Goal: Task Accomplishment & Management: Complete application form

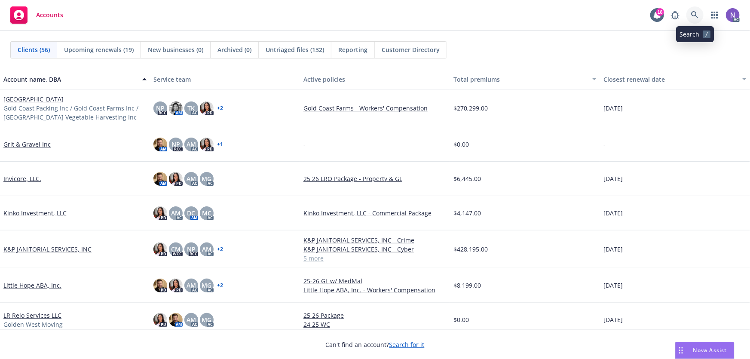
click at [691, 19] on link at bounding box center [694, 14] width 17 height 17
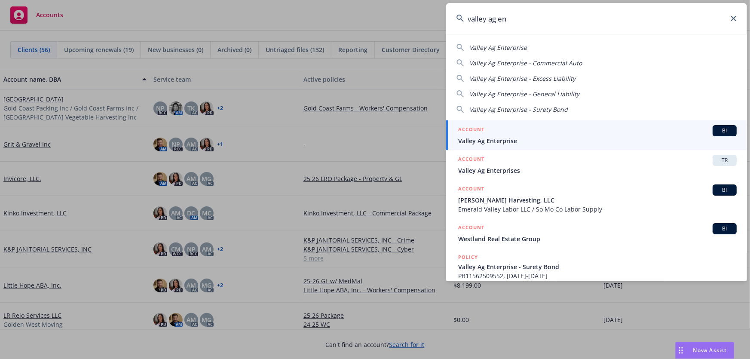
type input "valley ag en"
click at [519, 139] on span "Valley Ag Enterprise" at bounding box center [597, 140] width 279 height 9
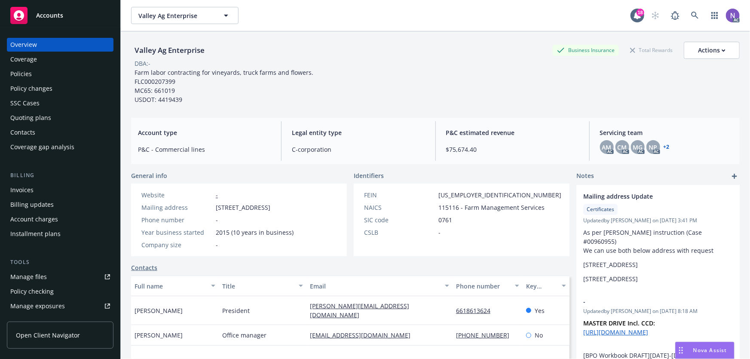
click at [93, 91] on div "Policy changes" at bounding box center [60, 89] width 100 height 14
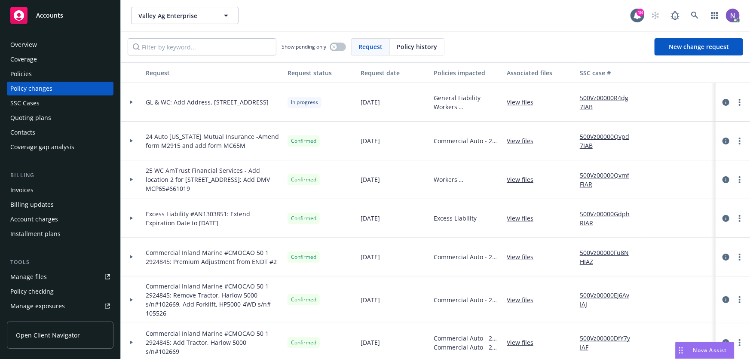
click at [89, 68] on div "Policies" at bounding box center [60, 74] width 100 height 14
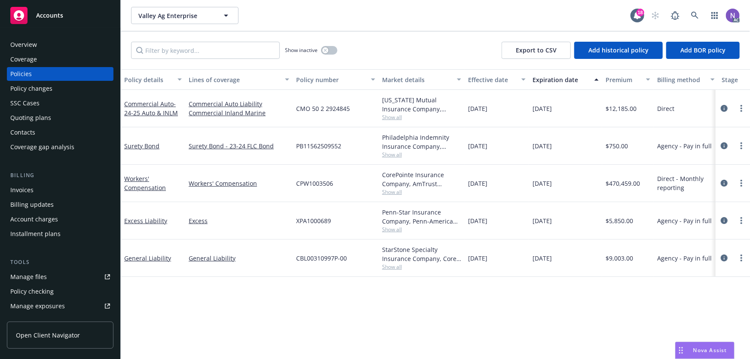
click at [325, 107] on span "CMO 50 2 2924845" at bounding box center [323, 108] width 54 height 9
copy span "CMO 50 2 2924845"
click at [50, 87] on div "Policy changes" at bounding box center [31, 89] width 42 height 14
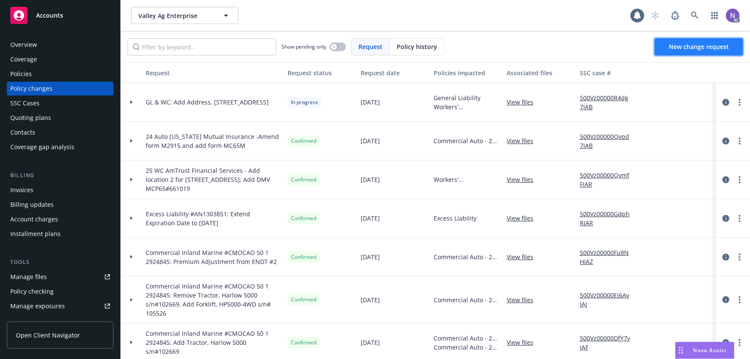
click at [688, 55] on link "New change request" at bounding box center [699, 46] width 89 height 17
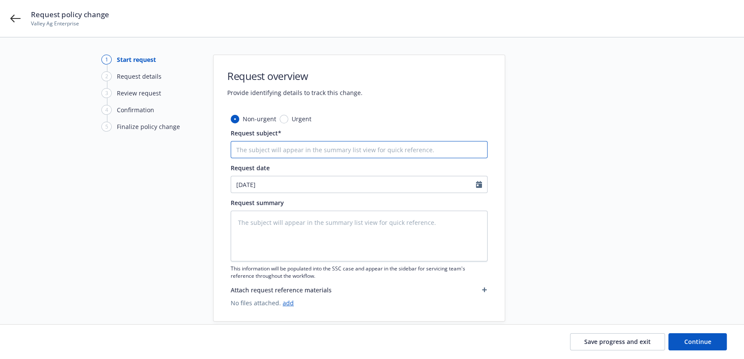
click at [373, 156] on input "Request subject*" at bounding box center [359, 149] width 257 height 17
type textarea "x"
type input "C"
type textarea "x"
type input "CO"
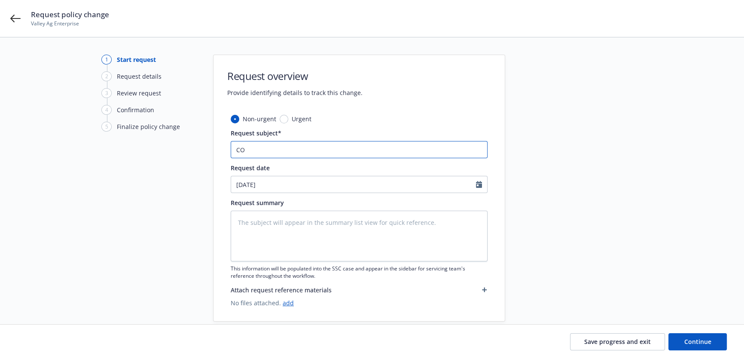
type textarea "x"
type input "COM"
type textarea "x"
type input "[MEDICAL_DATA]"
type textarea "x"
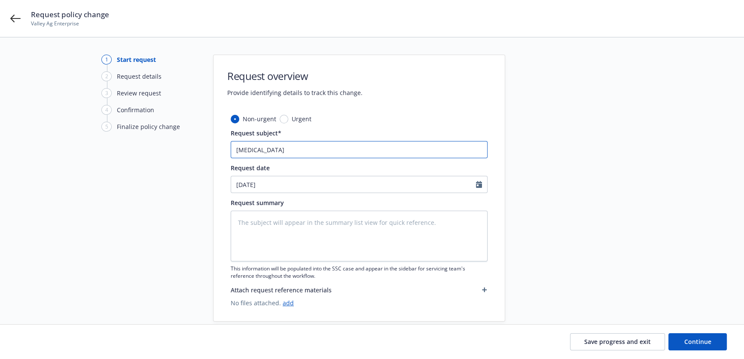
type input "COMAU"
type textarea "x"
paste input "ommercial Auto"
type input "Commercial Auto"
type textarea "x"
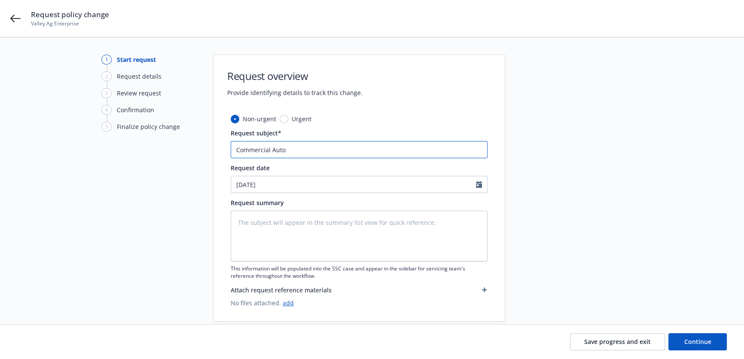
type input "Commercial Auto"
type textarea "x"
type input "Commercial Auto #"
paste input "CMO 50 2 2924845"
type textarea "x"
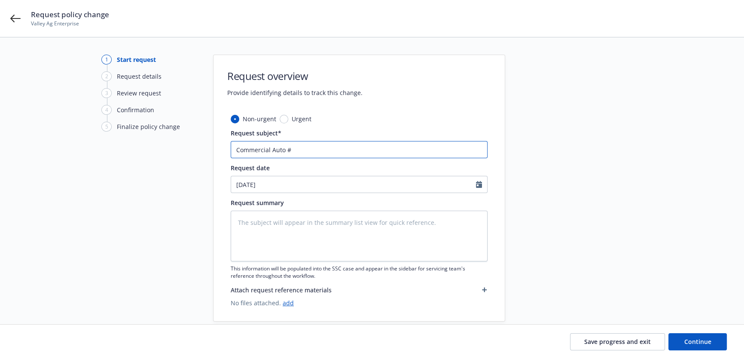
type input "Commercial Auto #CMO 50 2 2924845"
type textarea "x"
type input "Commercial Auto #CMO 50 2 2924845:"
type textarea "x"
type input "Commercial Auto #CMO 50 2 2924845:"
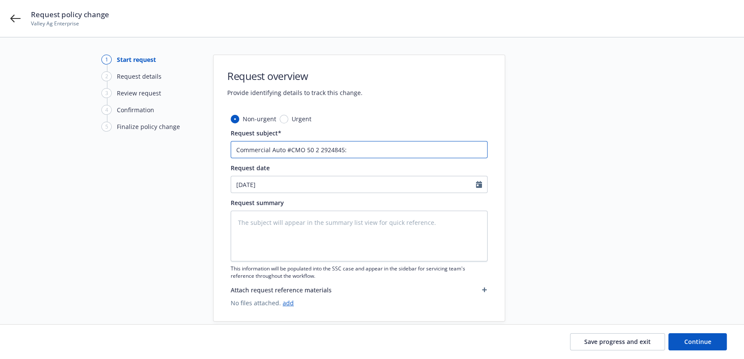
type textarea "x"
type input "Commercial Auto #CMO 50 2 2924845: A"
type textarea "x"
type input "Commercial Auto #CMO 50 2 2924845: Ad"
type textarea "x"
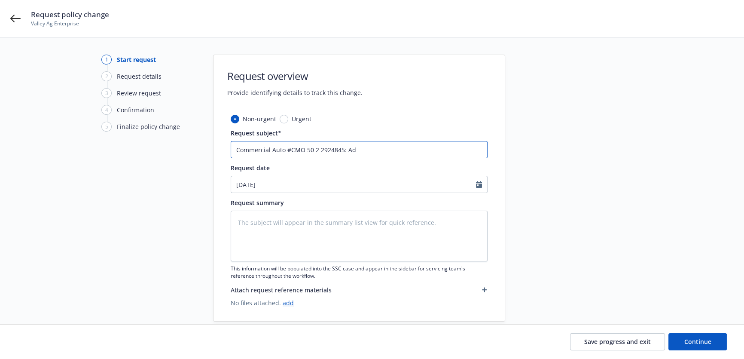
type input "Commercial Auto #CMO 50 2 2924845: Add"
type textarea "x"
type input "Commercial Auto #CMO 50 2 2924845: Add"
type textarea "x"
type input "Commercial Auto #CMO 50 2 2924845: Add 2"
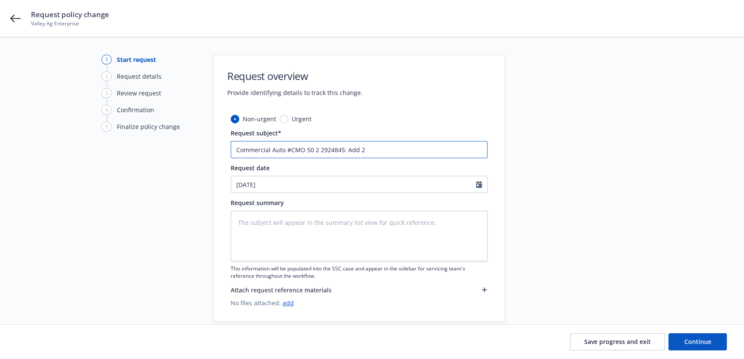
type textarea "x"
type input "Commercial Auto #CMO 50 2 2924845: Add 20"
type textarea "x"
type input "Commercial Auto #CMO 50 2 2924845: Add 201"
type textarea "x"
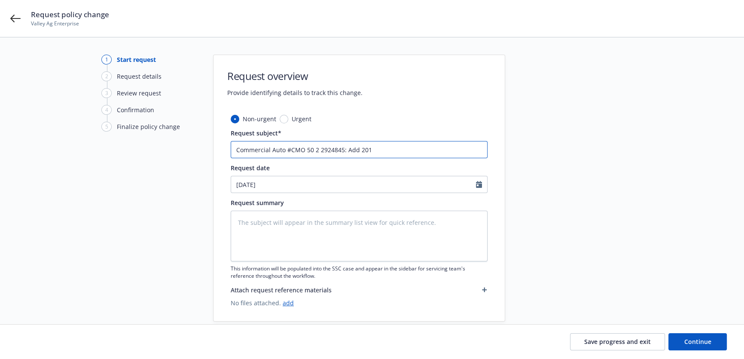
type input "Commercial Auto #CMO 50 2 2924845: Add 2015"
type textarea "x"
type input "Commercial Auto #CMO 50 2 2924845: Add 2015"
type textarea "x"
type input "Commercial Auto #CMO 50 2 2924845: Add 2015 G"
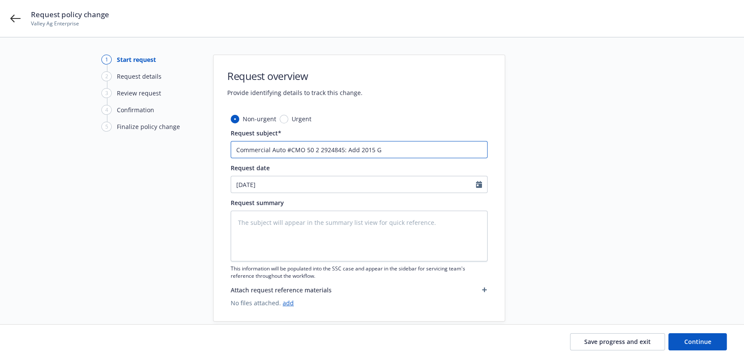
type textarea "x"
type input "Commercial Auto #CMO 50 2 2924845: Add 2015 GM"
type textarea "x"
type input "Commercial Auto #CMO 50 2 2924845: Add 2015 GMC"
type textarea "x"
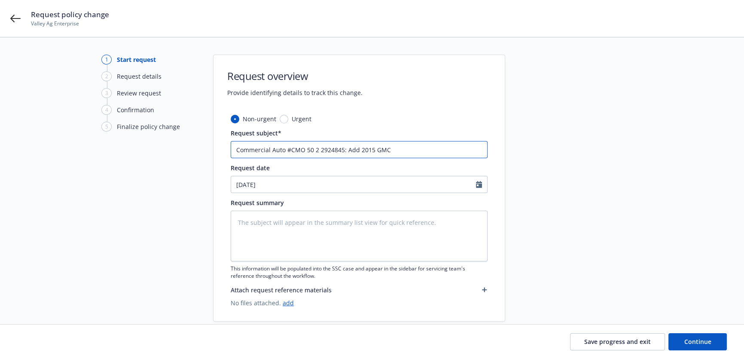
type input "Commercial Auto #CMO 50 2 2924845: Add 2015 GMC"
type textarea "x"
type input "Commercial Auto #CMO 50 2 2924845: Add 2015 GMC X"
type textarea "x"
type input "Commercial Auto #CMO 50 2 2924845: Add 2015 GMC X1"
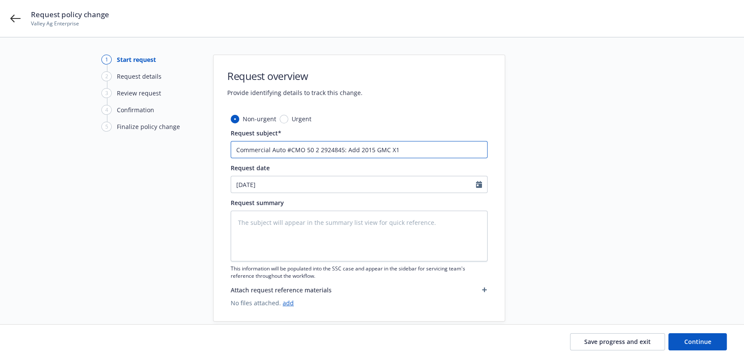
type textarea "x"
type input "Commercial Auto #CMO 50 2 2924845: Add 2015 GMC X15"
type textarea "x"
type input "Commercial Auto #CMO 50 2 2924845: Add 2015 GMC X150"
type textarea "x"
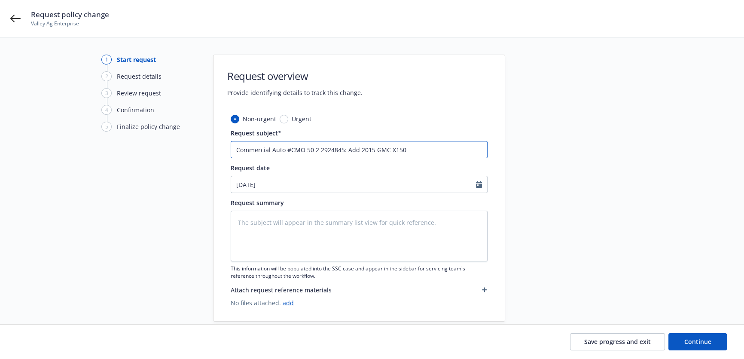
type input "Commercial Auto #CMO 50 2 2924845: Add 2015 GMC X1500"
click at [391, 147] on input "Commercial Auto #CMO 50 2 2924845: Add 2015 GMC X1500" at bounding box center [359, 149] width 257 height 17
type textarea "x"
type input "Commercial Auto #CMO 50 2 2924845: Add 2015 GMC 1500"
type textarea "x"
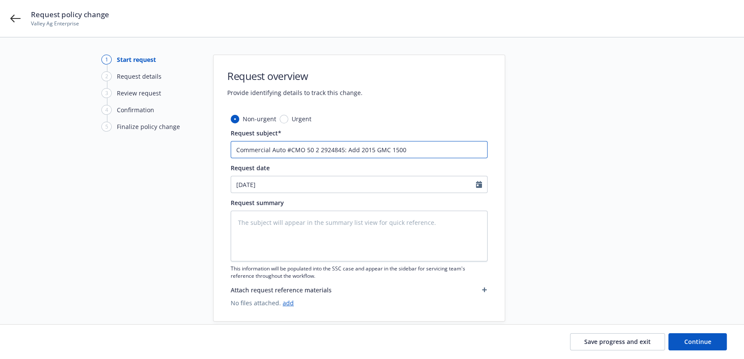
type input "Commercial Auto #CMO 50 2 2924845: Add 2015 GMC X1500"
type textarea "x"
type input "Commercial Auto #CMO 50 2 2924845: Add 2015 GMC 1500"
type textarea "x"
type input "Commercial Auto #CMO 50 2 2924845: Add 2015 GMC C1500"
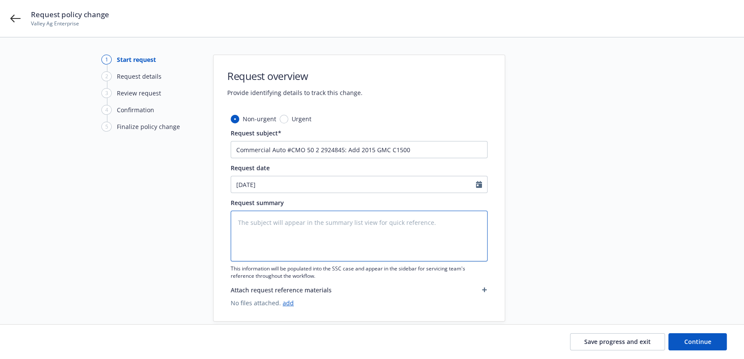
click at [298, 230] on textarea at bounding box center [359, 236] width 257 height 51
click at [422, 145] on input "Commercial Auto #CMO 50 2 2924845: Add 2015 GMC C1500" at bounding box center [359, 149] width 257 height 17
type textarea "x"
type input "Commercial Auto #CMO 50 2 2924845: Add 2015 GMC C1500"
type textarea "x"
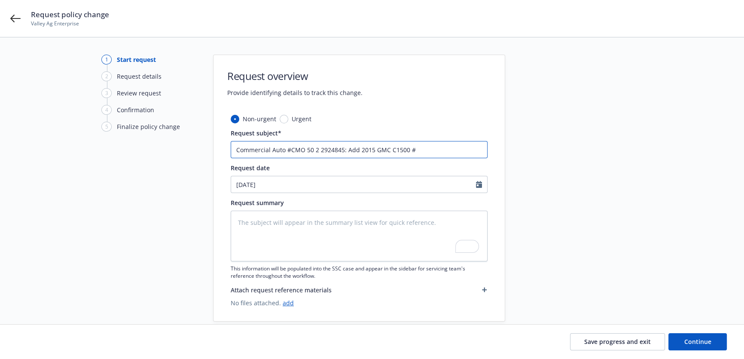
type input "Commercial Auto #CMO 50 2 2924845: Add 2015 GMC C1500 #"
paste input "[US_VEHICLE_IDENTIFICATION_NUMBER]"
type textarea "x"
type input "Commercial Auto #CMO 50 2 2924845: Add 2015 GMC C1500 #[US_VEHICLE_IDENTIFICATI…"
drag, startPoint x: 413, startPoint y: 147, endPoint x: 460, endPoint y: 144, distance: 47.4
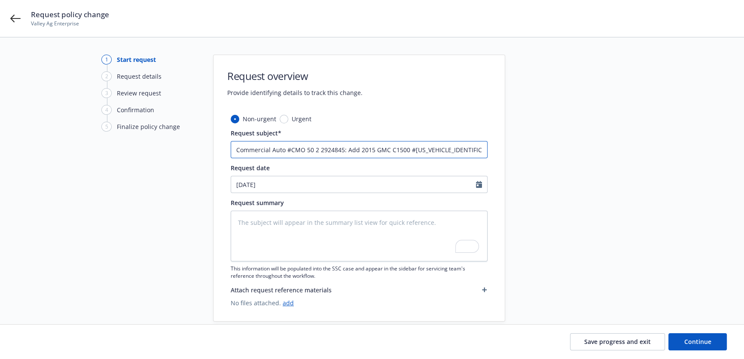
click at [460, 144] on input "Commercial Auto #CMO 50 2 2924845: Add 2015 GMC C1500 #[US_VEHICLE_IDENTIFICATI…" at bounding box center [359, 149] width 257 height 17
type textarea "x"
type input "Commercial Auto #CMO 50 2 2924845: Add 2015 GMC C1500 #0548"
click at [438, 149] on input "Commercial Auto #CMO 50 2 2924845: Add 2015 GMC C1500 #0548" at bounding box center [359, 149] width 257 height 17
type textarea "x"
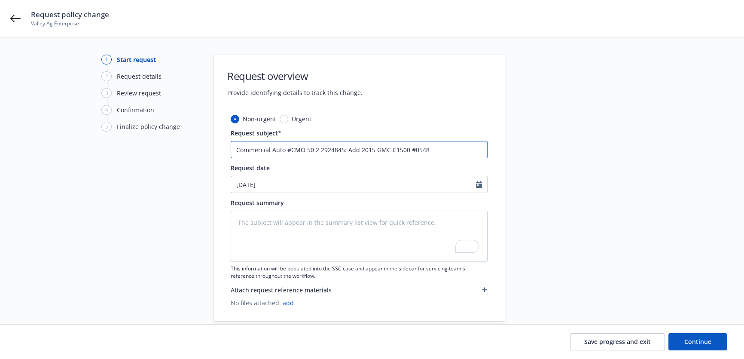
type input "Commercial Auto #CMO 50 2 2924845: Add 2015 GMC C1500 #0548"
type textarea "x"
type input "Commercial Auto #CMO 50 2 2924845: Add 2015 GMC C1500 #0548 a"
type textarea "x"
type input "Commercial Auto #CMO 50 2 2924845: Add 2015 GMC C1500 #0548 an"
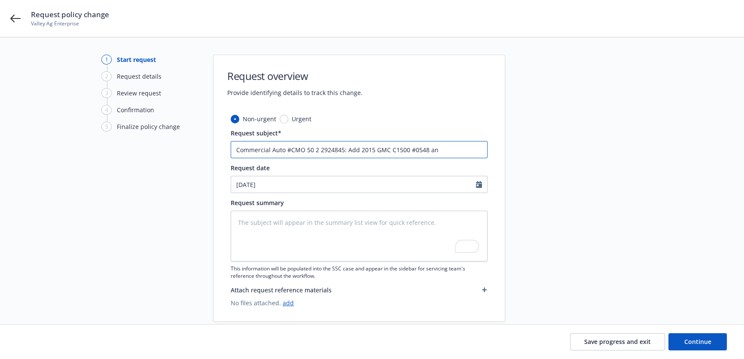
type textarea "x"
type input "Commercial Auto #CMO 50 2 2924845: Add 2015 GMC C1500 #0548 and"
type textarea "x"
type input "Commercial Auto #CMO 50 2 2924845: Add 2015 GMC C1500 #0548 and"
paste input "2016 CHEVROLET CREW VIN: [US_VEHICLE_IDENTIFICATION_NUMBER]"
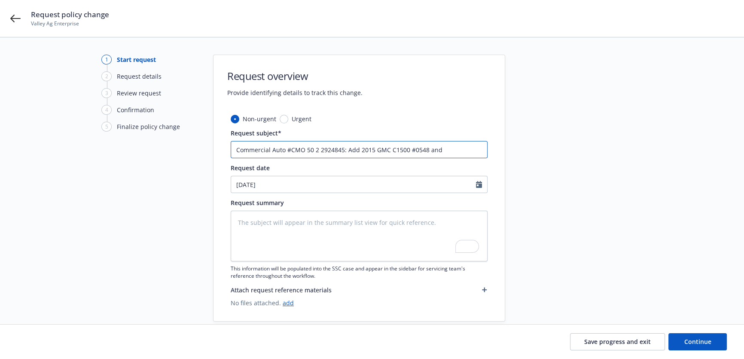
type textarea "x"
type input "Commercial Auto #CMO 50 2 2924845: Add 2015 GMC C1500 #0548 and 2016 CHEVROLET …"
drag, startPoint x: 399, startPoint y: 150, endPoint x: 465, endPoint y: 149, distance: 65.8
click at [465, 149] on input "Commercial Auto #CMO 50 2 2924845: Add 2015 GMC C1500 #0548 and 2016 CHEVROLET …" at bounding box center [359, 149] width 257 height 17
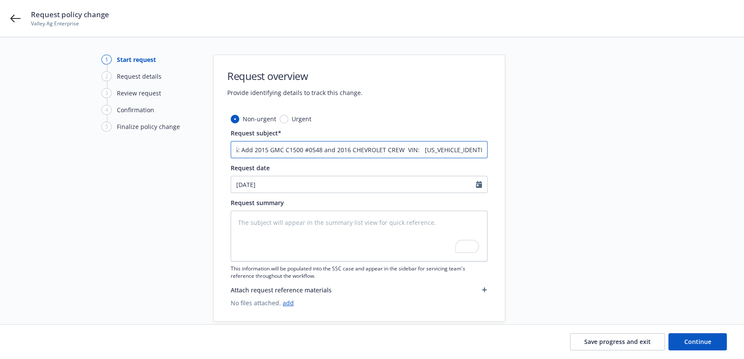
type textarea "x"
type input "Commercial Auto #CMO 50 2 2924845: Add 2015 GMC C1500 #0548 and 2016 CHEVROLET …"
type textarea "x"
type input "Commercial Auto #CMO 50 2 2924845: Add 2015 GMC C1500 #0548 and 2016 CHEVROLET …"
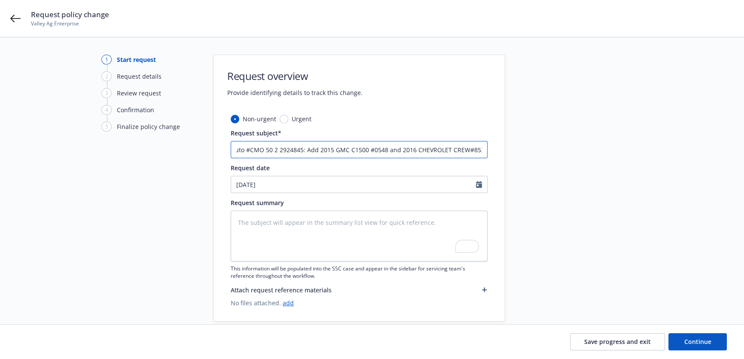
type textarea "x"
type input "Commercial Auto #CMO 50 2 2924845: Add 2015 GMC C1500 #0548 and 2016 CHEVROLET …"
click at [398, 152] on input "Commercial Auto #CMO 50 2 2924845: Add 2015 GMC C1500 #0548 and 2016 CHEVROLET …" at bounding box center [359, 149] width 257 height 17
type textarea "x"
type input "Commercial Auto #CMO 50 2 2924845: Add 2015 GMC C1500 #0548 and R2016 CHEVROLET…"
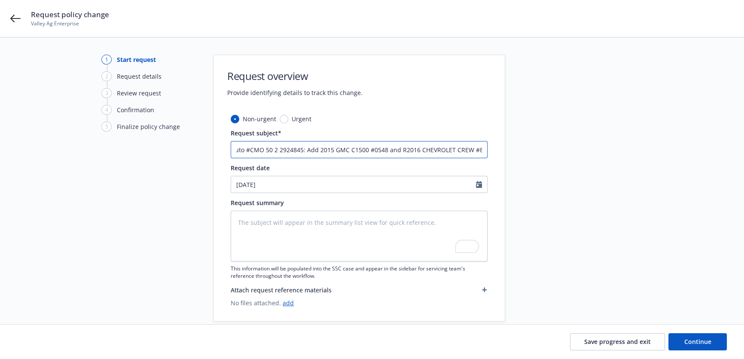
type textarea "x"
type input "Commercial Auto #CMO 50 2 2924845: Add 2015 GMC C1500 #0548 and Re2016 CHEVROLE…"
type textarea "x"
type input "Commercial Auto #CMO 50 2 2924845: Add 2015 GMC C1500 #0548 and Rem2016 CHEVROL…"
type textarea "x"
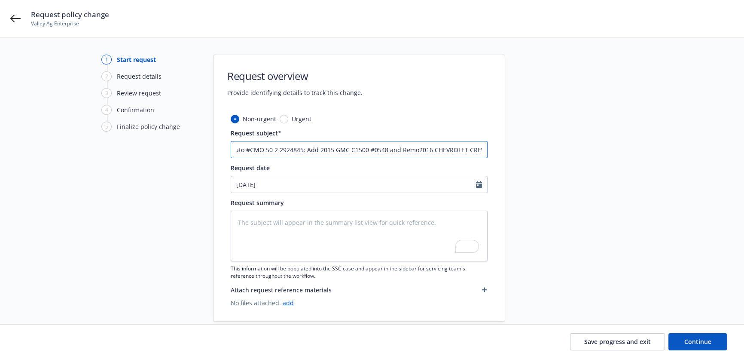
type input "Commercial Auto #CMO 50 2 2924845: Add 2015 GMC C1500 #0548 and Remov2016 CHEVR…"
type textarea "x"
type input "Commercial Auto #CMO 50 2 2924845: Add 2015 GMC C1500 #0548 and Remove2016 CHEV…"
type textarea "x"
type input "Commercial Auto #CMO 50 2 2924845: Add 2015 GMC C1500 #0548 and Remove 2016 CHE…"
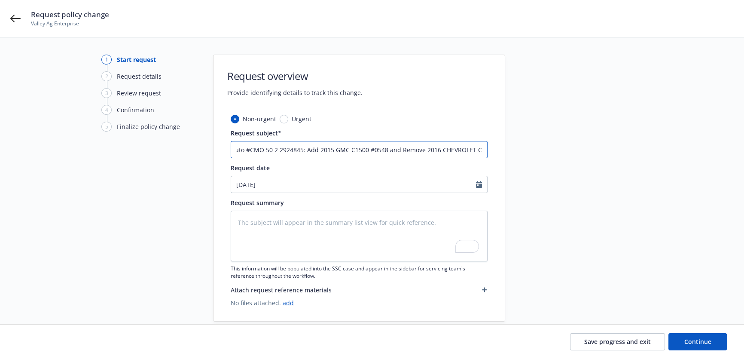
scroll to position [0, 0]
click at [317, 240] on textarea "To enrich screen reader interactions, please activate Accessibility in Grammarl…" at bounding box center [359, 236] width 257 height 51
paste textarea "2015 GMC C1500 VIN: [US_VEHICLE_IDENTIFICATION_NUMBER] And I would like to remo…"
type textarea "x"
type textarea "2015 GMC C1500 VIN: [US_VEHICLE_IDENTIFICATION_NUMBER] And I would like to remo…"
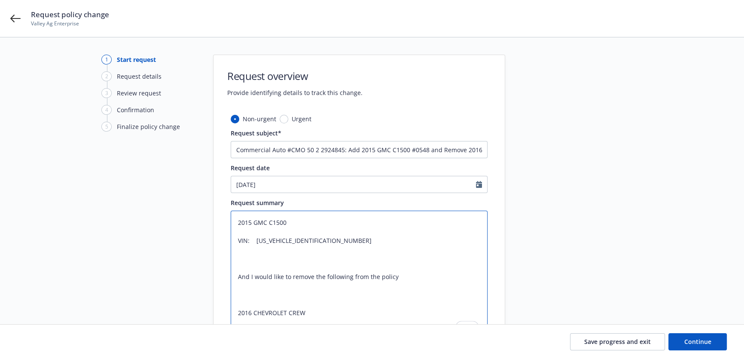
click at [235, 222] on textarea "2015 GMC C1500 VIN: [US_VEHICLE_IDENTIFICATION_NUMBER] And I would like to remo…" at bounding box center [359, 277] width 257 height 132
type textarea "x"
type textarea "A2015 GMC C1500 VIN: [US_VEHICLE_IDENTIFICATION_NUMBER] And I would like to rem…"
type textarea "x"
type textarea "Ad2015 GMC C1500 VIN: [US_VEHICLE_IDENTIFICATION_NUMBER] And I would like to re…"
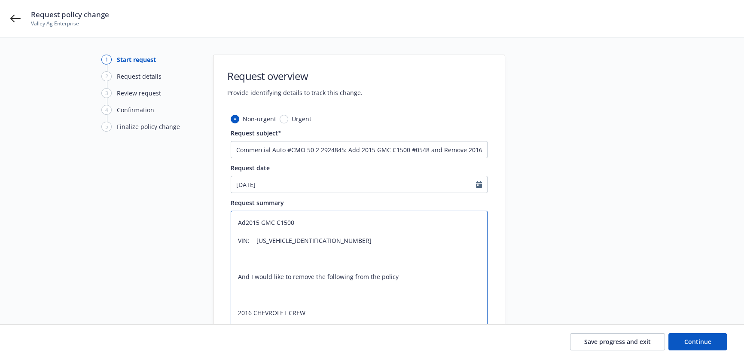
type textarea "x"
type textarea "Add2015 GMC C1500 VIN: [US_VEHICLE_IDENTIFICATION_NUMBER] And I would like to r…"
type textarea "x"
type textarea "Add:2015 GMC C1500 VIN: [US_VEHICLE_IDENTIFICATION_NUMBER] And I would like to …"
type textarea "x"
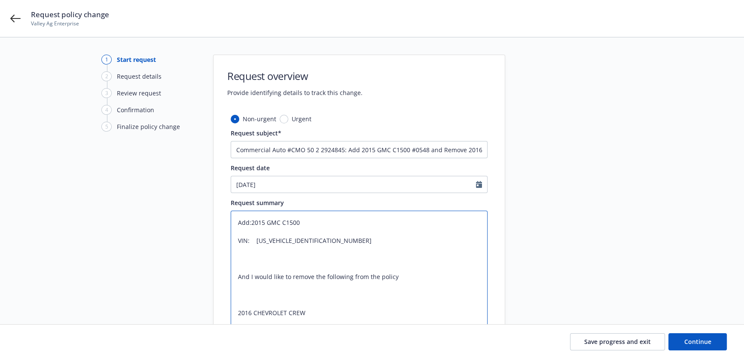
type textarea "Add: 2015 GMC C1500 VIN: [US_VEHICLE_IDENTIFICATION_NUMBER] And I would like to…"
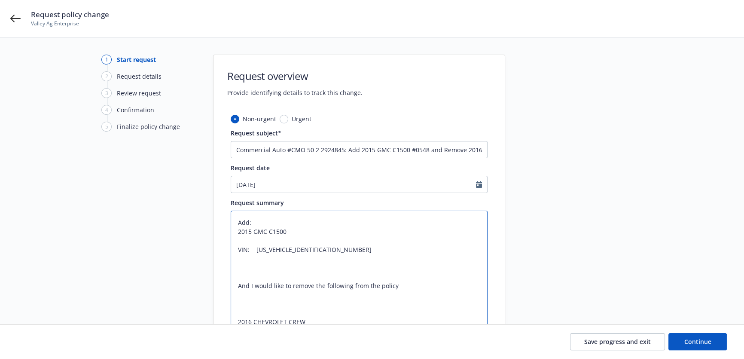
click at [296, 240] on textarea "Add: 2015 GMC C1500 VIN: [US_VEHICLE_IDENTIFICATION_NUMBER] And I would like to…" at bounding box center [359, 281] width 257 height 141
type textarea "x"
type textarea "Add: 2015 GMC C1500 VIN: [US_VEHICLE_IDENTIFICATION_NUMBER] And I would like to…"
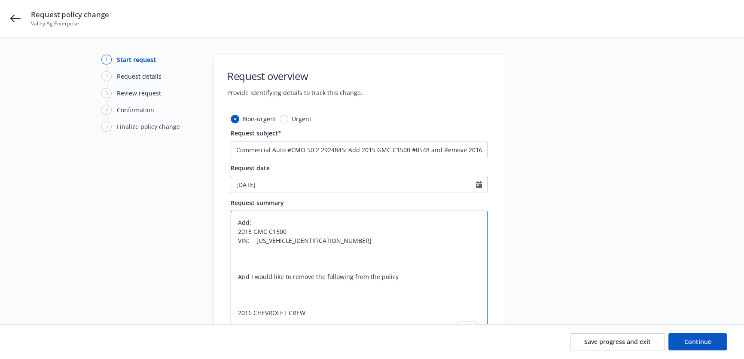
drag, startPoint x: 252, startPoint y: 270, endPoint x: 249, endPoint y: 257, distance: 13.2
click at [249, 257] on textarea "Add: 2015 GMC C1500 VIN: [US_VEHICLE_IDENTIFICATION_NUMBER] And I would like to…" at bounding box center [359, 277] width 257 height 132
click at [241, 272] on textarea "Add: 2015 GMC C1500 VIN: [US_VEHICLE_IDENTIFICATION_NUMBER] And I would like to…" at bounding box center [359, 277] width 257 height 132
drag, startPoint x: 237, startPoint y: 277, endPoint x: 425, endPoint y: 279, distance: 187.9
click at [425, 279] on textarea "Add: 2015 GMC C1500 VIN: [US_VEHICLE_IDENTIFICATION_NUMBER] And I would like to…" at bounding box center [359, 277] width 257 height 132
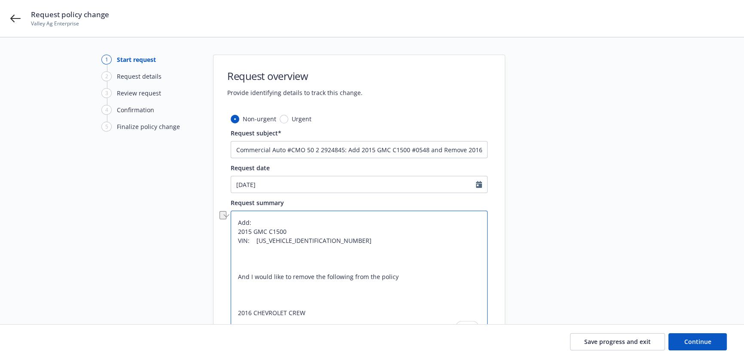
type textarea "x"
type textarea "Add: 2015 GMC C1500 VIN: [US_VEHICLE_IDENTIFICATION_NUMBER] R 2016 CHEVROLET CR…"
type textarea "x"
type textarea "Add: 2015 GMC C1500 VIN: [US_VEHICLE_IDENTIFICATION_NUMBER] Re 2016 CHEVROLET C…"
type textarea "x"
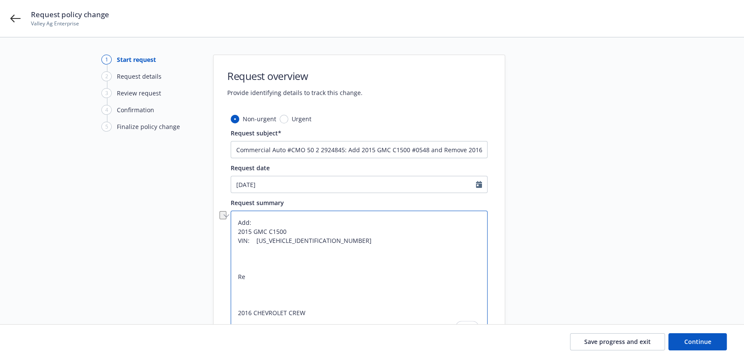
type textarea "Add: 2015 GMC C1500 VIN: [US_VEHICLE_IDENTIFICATION_NUMBER] Rem 2016 CHEVROLET …"
type textarea "x"
type textarea "Add: 2015 GMC C1500 VIN: [US_VEHICLE_IDENTIFICATION_NUMBER] Remo 2016 CHEVROLET…"
type textarea "x"
type textarea "Add: 2015 GMC C1500 VIN: [US_VEHICLE_IDENTIFICATION_NUMBER] Remove 2016 CHEVROL…"
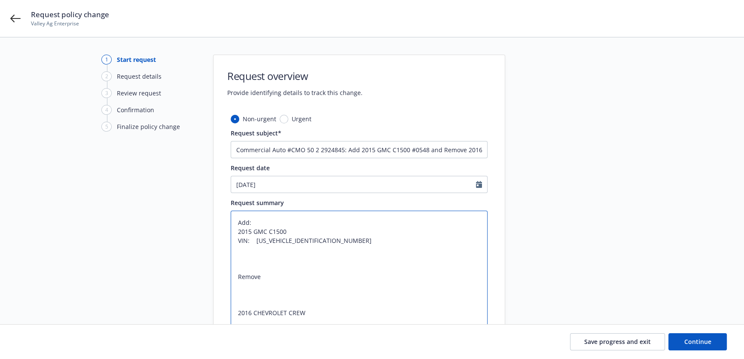
type textarea "x"
type textarea "Add: 2015 GMC C1500 VIN: [US_VEHICLE_IDENTIFICATION_NUMBER] Remove: 2016 CHEVRO…"
type textarea "x"
type textarea "Add: 2015 GMC C1500 VIN: [US_VEHICLE_IDENTIFICATION_NUMBER] Remove: 2016 CHEVRO…"
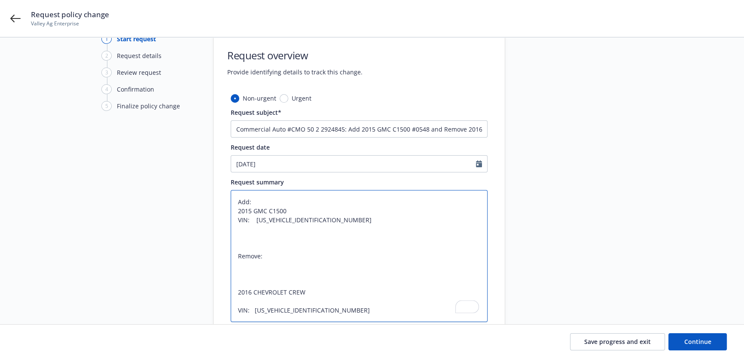
scroll to position [78, 0]
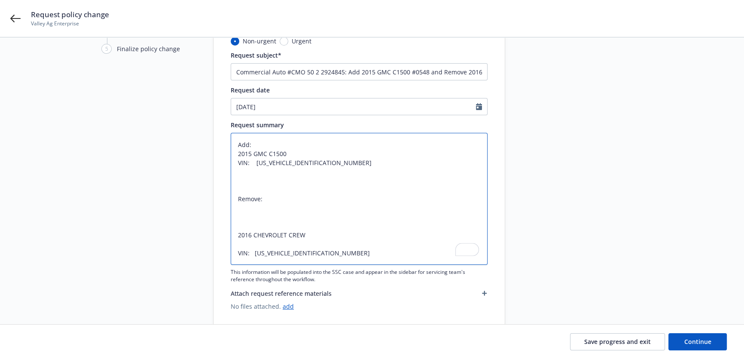
drag, startPoint x: 236, startPoint y: 233, endPoint x: 238, endPoint y: 211, distance: 21.6
click at [238, 211] on textarea "Add: 2015 GMC C1500 VIN: [US_VEHICLE_IDENTIFICATION_NUMBER] Remove: 2016 CHEVRO…" at bounding box center [359, 199] width 257 height 132
type textarea "x"
type textarea "Add: 2015 GMC C1500 VIN: [US_VEHICLE_IDENTIFICATION_NUMBER] Remove: 2016 CHEVRO…"
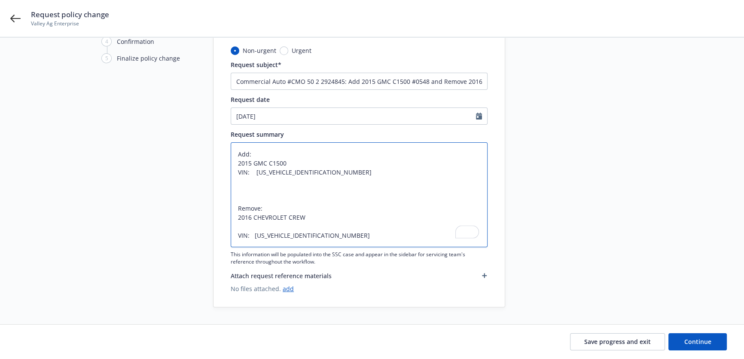
click at [237, 236] on textarea "Add: 2015 GMC C1500 VIN: [US_VEHICLE_IDENTIFICATION_NUMBER] Remove: 2016 CHEVRO…" at bounding box center [359, 194] width 257 height 105
type textarea "x"
type textarea "Add: 2015 GMC C1500 VIN: [US_VEHICLE_IDENTIFICATION_NUMBER] Remove: 2016 CHEVRO…"
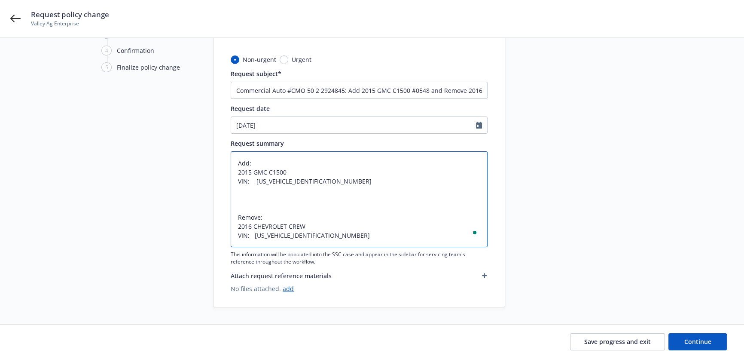
click at [255, 236] on textarea "Add: 2015 GMC C1500 VIN: [US_VEHICLE_IDENTIFICATION_NUMBER] Remove: 2016 CHEVRO…" at bounding box center [359, 199] width 257 height 96
type textarea "x"
type textarea "Add: 2015 GMC C1500 VIN: [US_VEHICLE_IDENTIFICATION_NUMBER] Remove: 2016 CHEVRO…"
click at [257, 180] on textarea "Add: 2015 GMC C1500 VIN: [US_VEHICLE_IDENTIFICATION_NUMBER] Remove: 2016 CHEVRO…" at bounding box center [359, 199] width 257 height 96
type textarea "x"
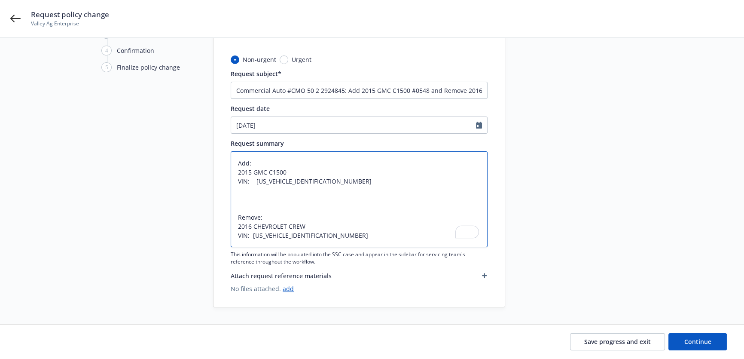
type textarea "Add: 2015 GMC C1500 VIN: [US_VEHICLE_IDENTIFICATION_NUMBER] Remove: 2016 CHEVRO…"
type textarea "x"
type textarea "Add: 2015 GMC C1500 VIN: [US_VEHICLE_IDENTIFICATION_NUMBER] Remove: 2016 CHEVRO…"
type textarea "x"
type textarea "Add: 2015 GMC C1500 VIN: [US_VEHICLE_IDENTIFICATION_NUMBER] Remove: 2016 CHEVRO…"
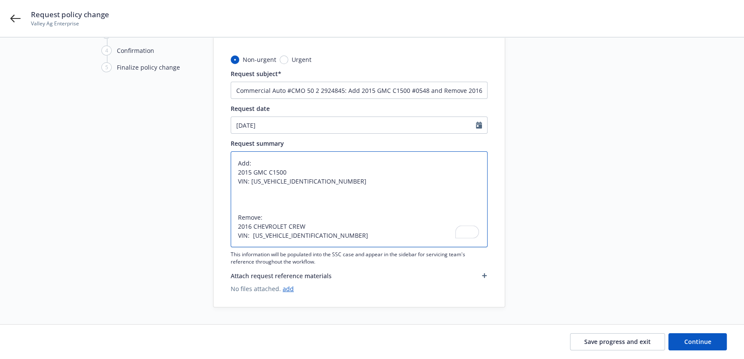
click at [252, 233] on textarea "Add: 2015 GMC C1500 VIN: [US_VEHICLE_IDENTIFICATION_NUMBER] Remove: 2016 CHEVRO…" at bounding box center [359, 199] width 257 height 96
type textarea "x"
type textarea "Add: 2015 GMC C1500 VIN: [US_VEHICLE_IDENTIFICATION_NUMBER] Remove: 2016 CHEVRO…"
click at [282, 211] on textarea "Add: 2015 GMC C1500 VIN: [US_VEHICLE_IDENTIFICATION_NUMBER] Remove: 2016 CHEVRO…" at bounding box center [359, 199] width 257 height 96
type textarea "x"
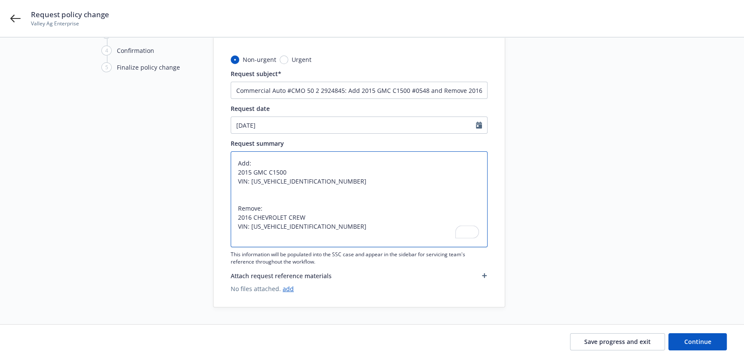
scroll to position [50, 0]
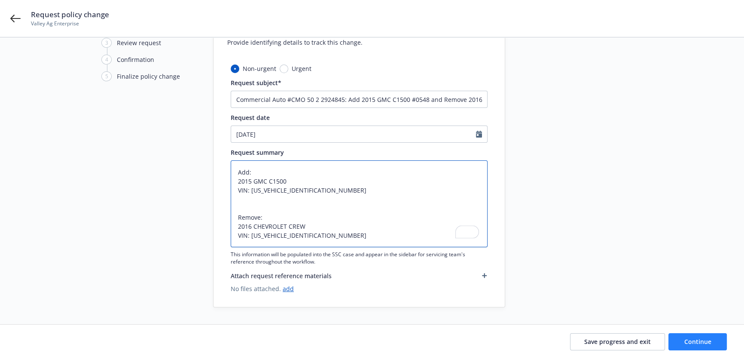
type textarea "Add: 2015 GMC C1500 VIN: [US_VEHICLE_IDENTIFICATION_NUMBER] Remove: 2016 CHEVRO…"
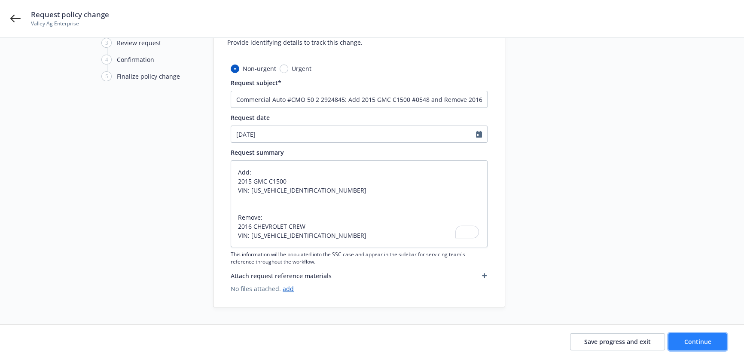
click at [701, 336] on button "Continue" at bounding box center [698, 341] width 58 height 17
type textarea "x"
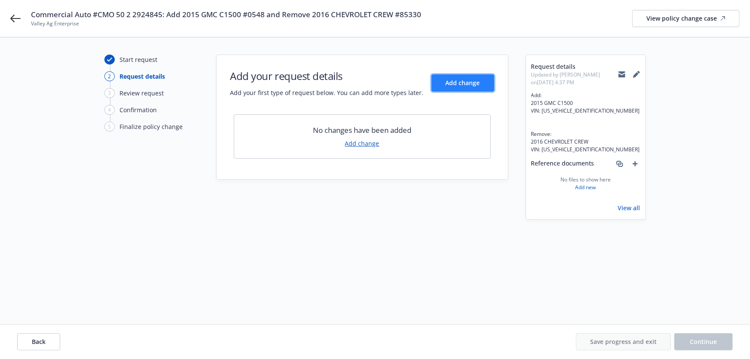
click at [451, 79] on span "Add change" at bounding box center [463, 83] width 34 height 8
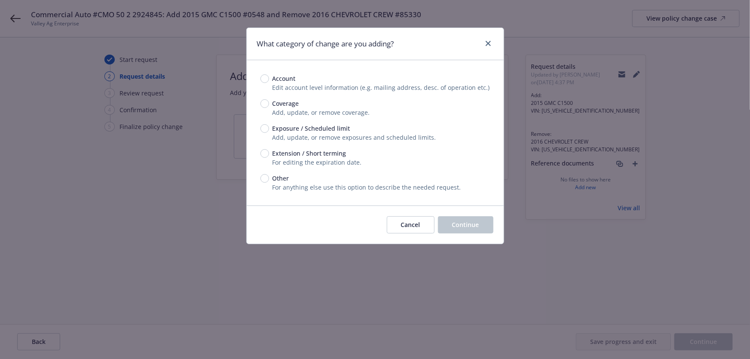
click at [311, 128] on span "Exposure / Scheduled limit" at bounding box center [312, 128] width 78 height 9
click at [269, 128] on input "Exposure / Scheduled limit" at bounding box center [264, 128] width 9 height 9
radio input "true"
click at [463, 230] on button "Continue" at bounding box center [465, 224] width 55 height 17
type textarea "x"
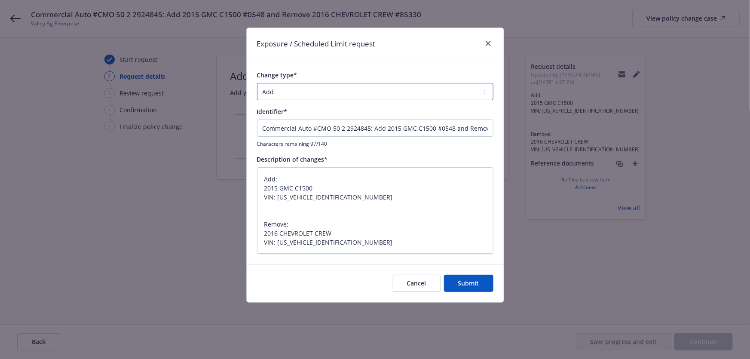
click at [326, 90] on select "Add Audit Change Remove" at bounding box center [375, 91] width 236 height 17
select select "CHANGE"
click at [257, 83] on select "Add Audit Change Remove" at bounding box center [375, 91] width 236 height 17
click at [486, 285] on button "Submit" at bounding box center [468, 283] width 49 height 17
type textarea "x"
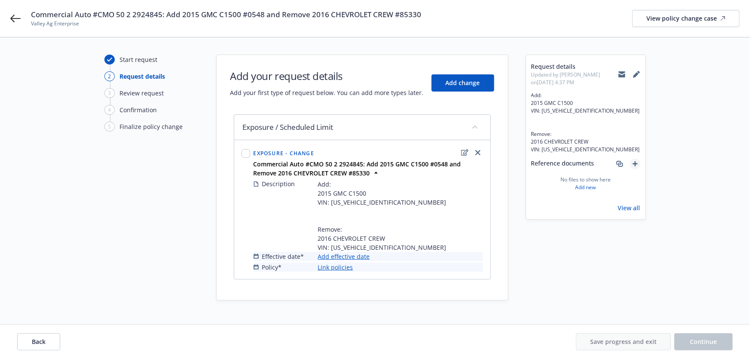
click at [635, 165] on icon "add" at bounding box center [635, 163] width 5 height 5
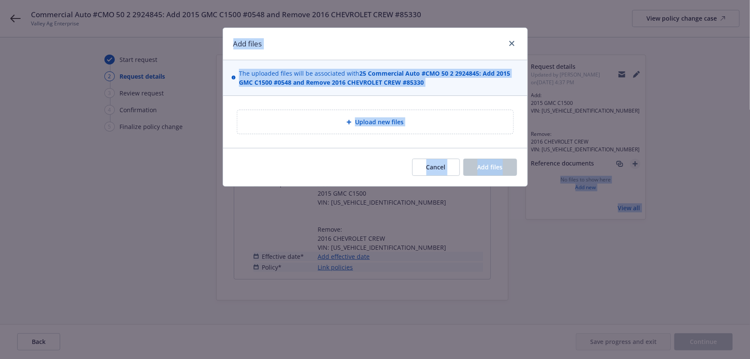
click at [635, 165] on div "Add files The uploaded files will be associated with 25 Commercial Auto #CMO 50…" at bounding box center [375, 179] width 750 height 359
click at [435, 160] on button "Cancel" at bounding box center [436, 167] width 48 height 17
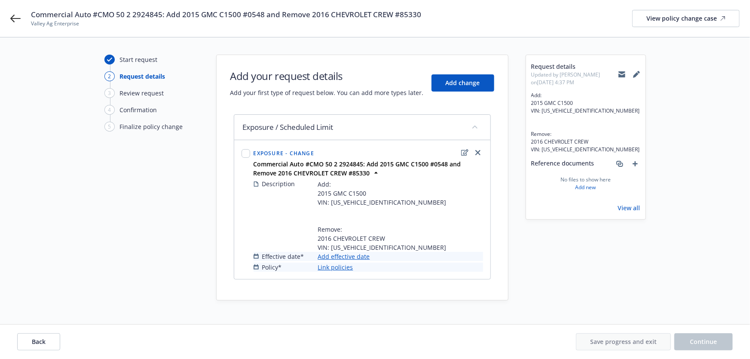
click at [362, 253] on link "Add effective date" at bounding box center [344, 256] width 52 height 9
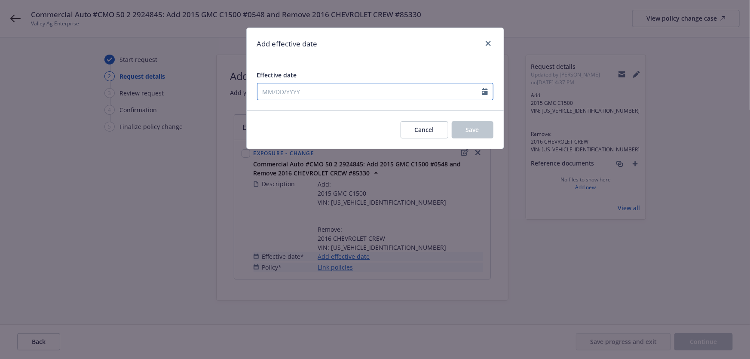
click at [313, 91] on input "Effective date" at bounding box center [369, 91] width 224 height 16
select select "8"
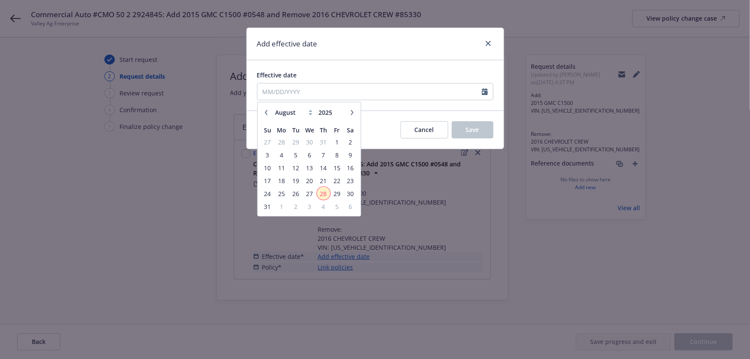
click at [325, 190] on span "28" at bounding box center [324, 193] width 12 height 11
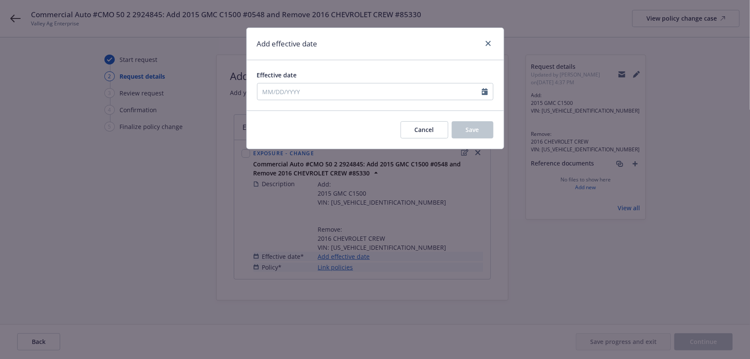
type input "[DATE]"
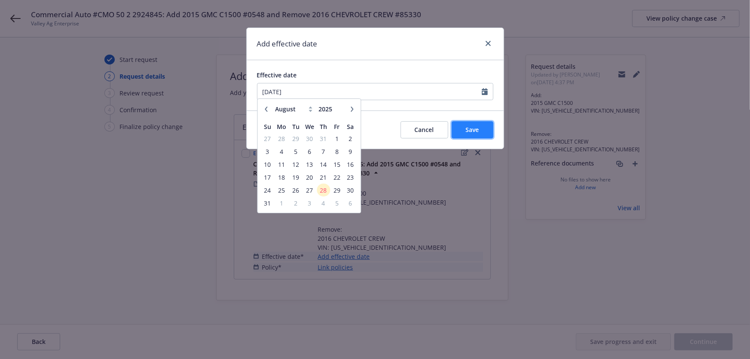
click at [468, 129] on span "Save" at bounding box center [472, 130] width 13 height 8
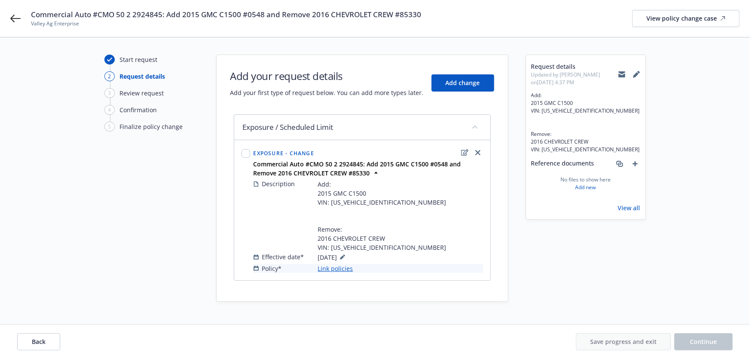
click at [344, 269] on link "Link policies" at bounding box center [335, 268] width 35 height 9
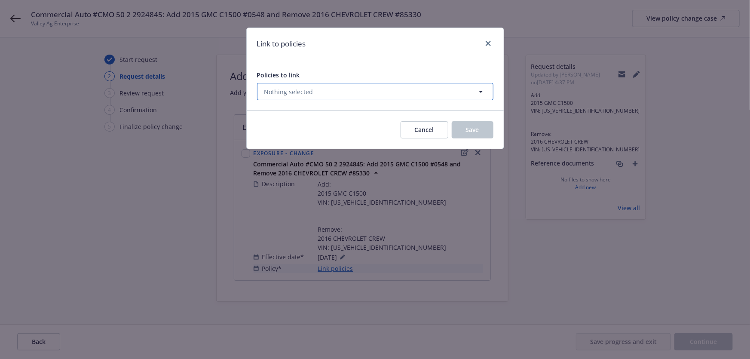
click at [381, 93] on button "Nothing selected" at bounding box center [375, 91] width 236 height 17
select select "ACTIVE"
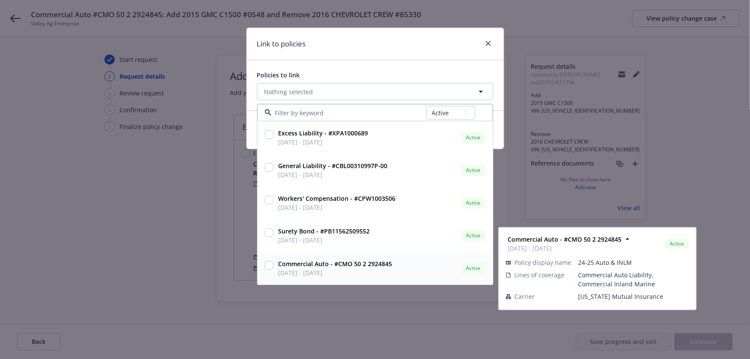
click at [361, 265] on strong "Commercial Auto - #CMO 50 2 2924845" at bounding box center [336, 264] width 114 height 8
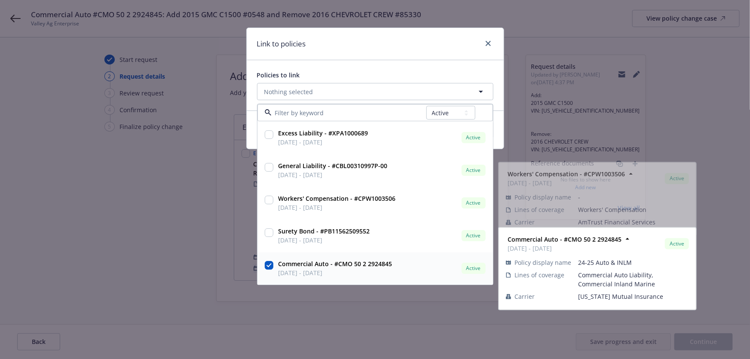
checkbox input "true"
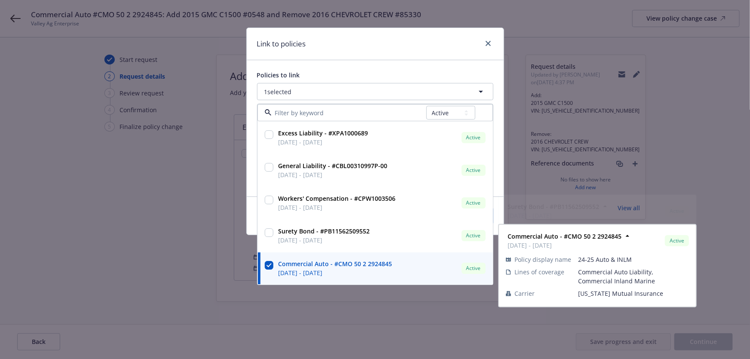
click at [420, 62] on div "Policies to link 1 selected All Active Upcoming Expired Cancelled Excess Liabil…" at bounding box center [375, 128] width 257 height 136
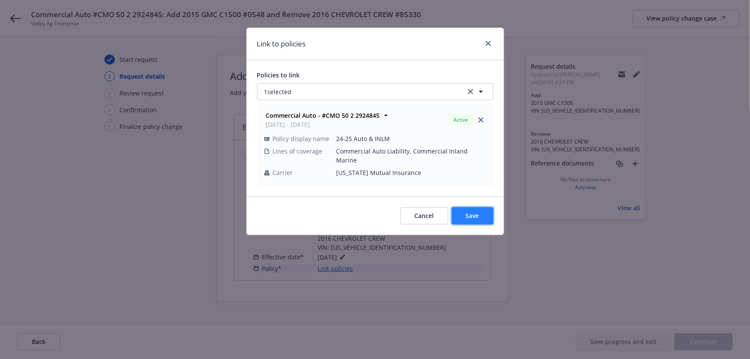
click at [471, 211] on span "Save" at bounding box center [472, 215] width 13 height 8
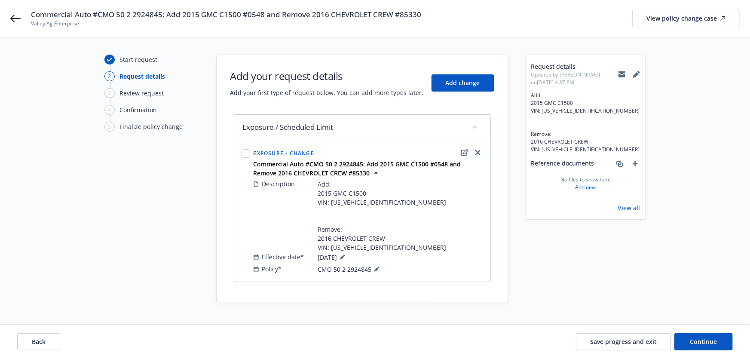
click at [622, 72] on icon at bounding box center [622, 72] width 7 height 3
click at [710, 343] on span "Continue" at bounding box center [703, 341] width 27 height 8
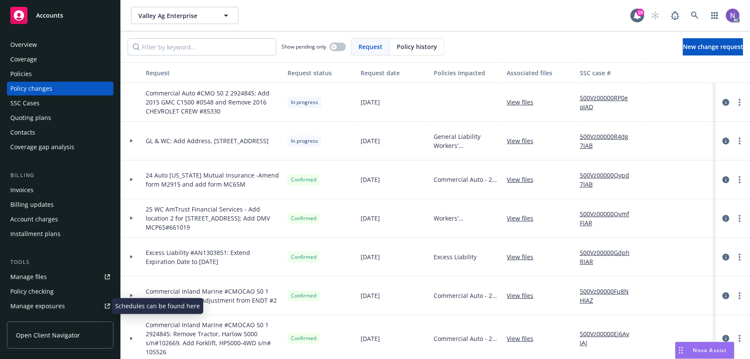
click at [51, 307] on div "Manage exposures" at bounding box center [37, 306] width 55 height 14
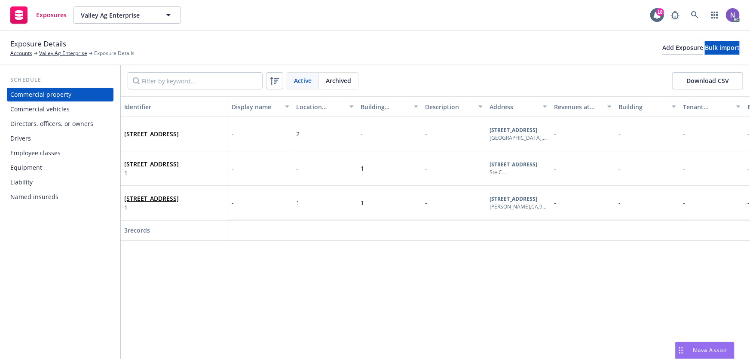
click at [64, 111] on div "Commercial vehicles" at bounding box center [39, 109] width 59 height 14
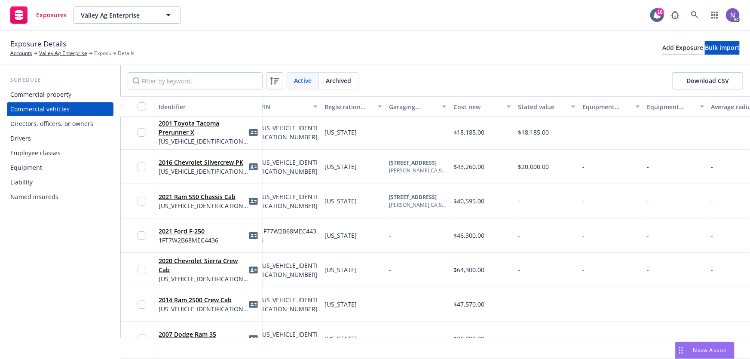
scroll to position [0, 264]
